Goal: Task Accomplishment & Management: Manage account settings

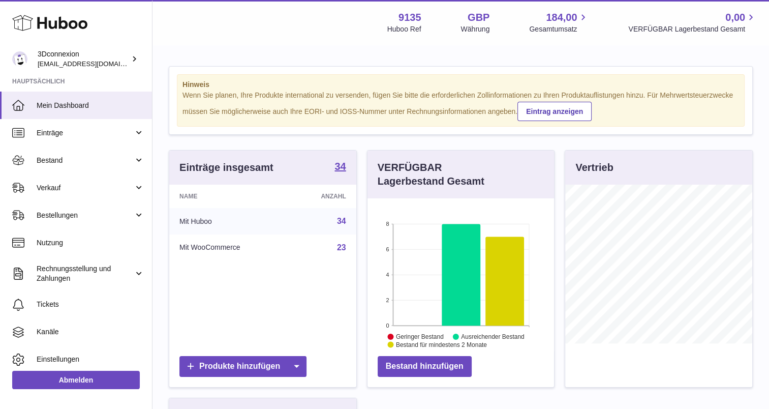
scroll to position [159, 187]
click at [52, 187] on span "Verkauf" at bounding box center [85, 188] width 97 height 10
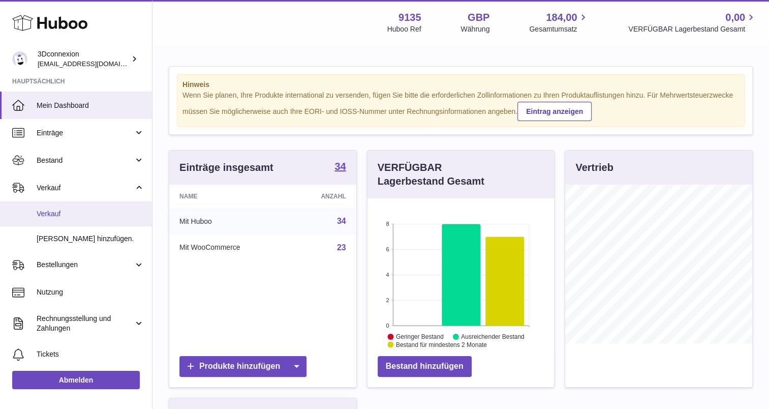
click at [59, 222] on link "Verkauf" at bounding box center [76, 213] width 152 height 25
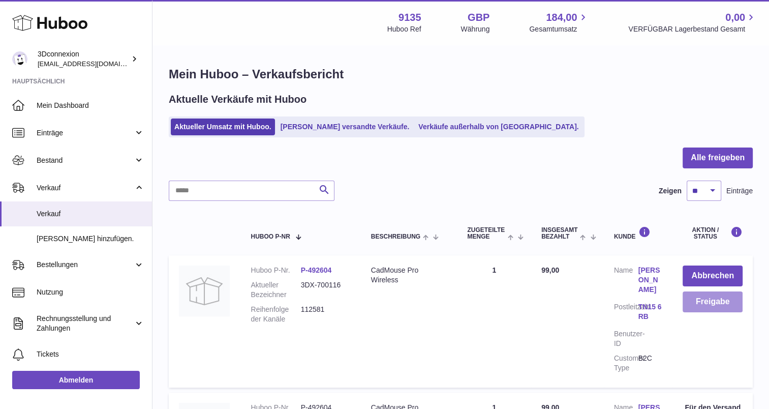
click at [718, 301] on button "Freigabe" at bounding box center [713, 301] width 60 height 21
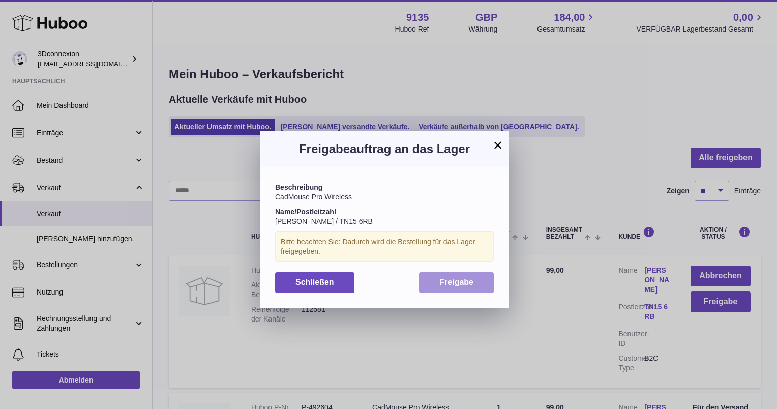
click at [468, 281] on span "Freigabe" at bounding box center [456, 281] width 34 height 9
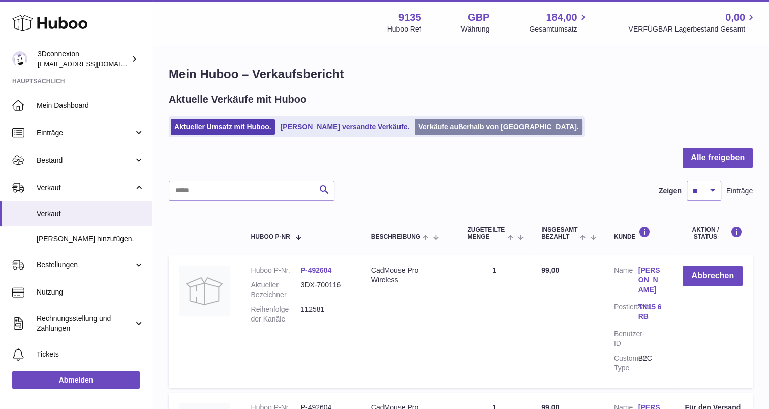
click at [422, 124] on link "Verkäufe außerhalb von [GEOGRAPHIC_DATA]." at bounding box center [498, 126] width 167 height 17
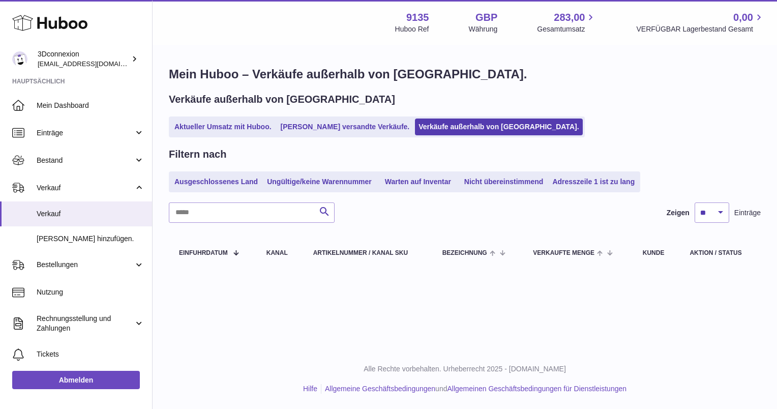
click at [226, 129] on link "Aktueller Umsatz mit Huboo." at bounding box center [223, 126] width 104 height 17
